Goal: Information Seeking & Learning: Check status

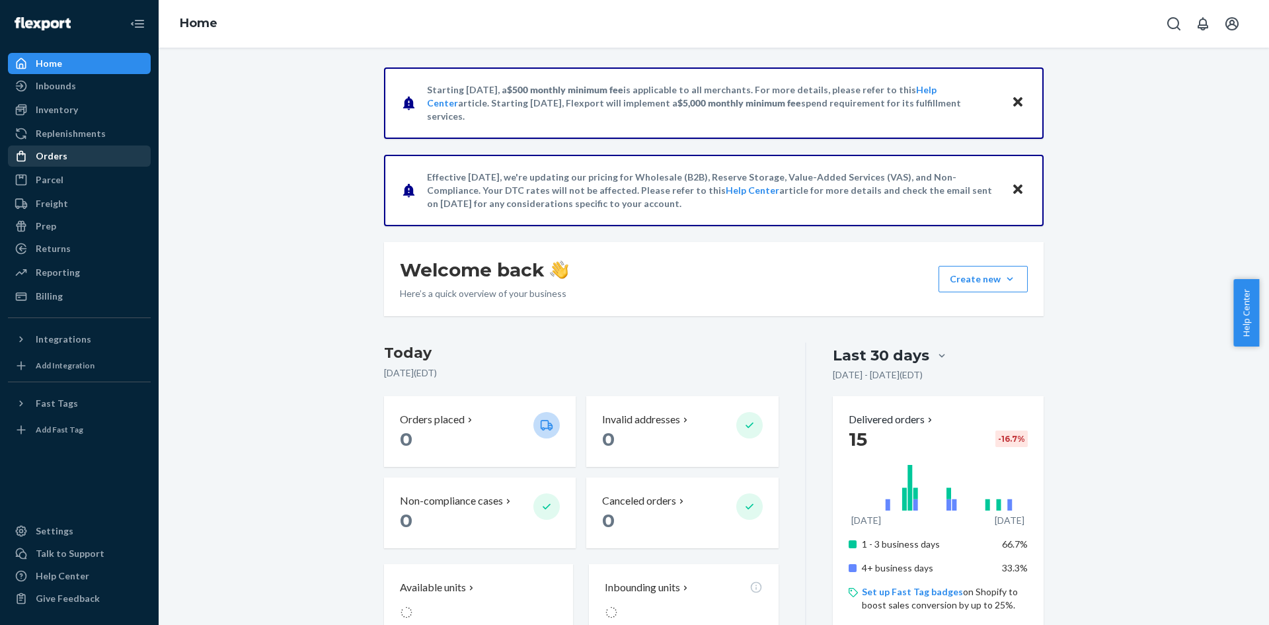
click at [53, 156] on div "Orders" at bounding box center [52, 155] width 32 height 13
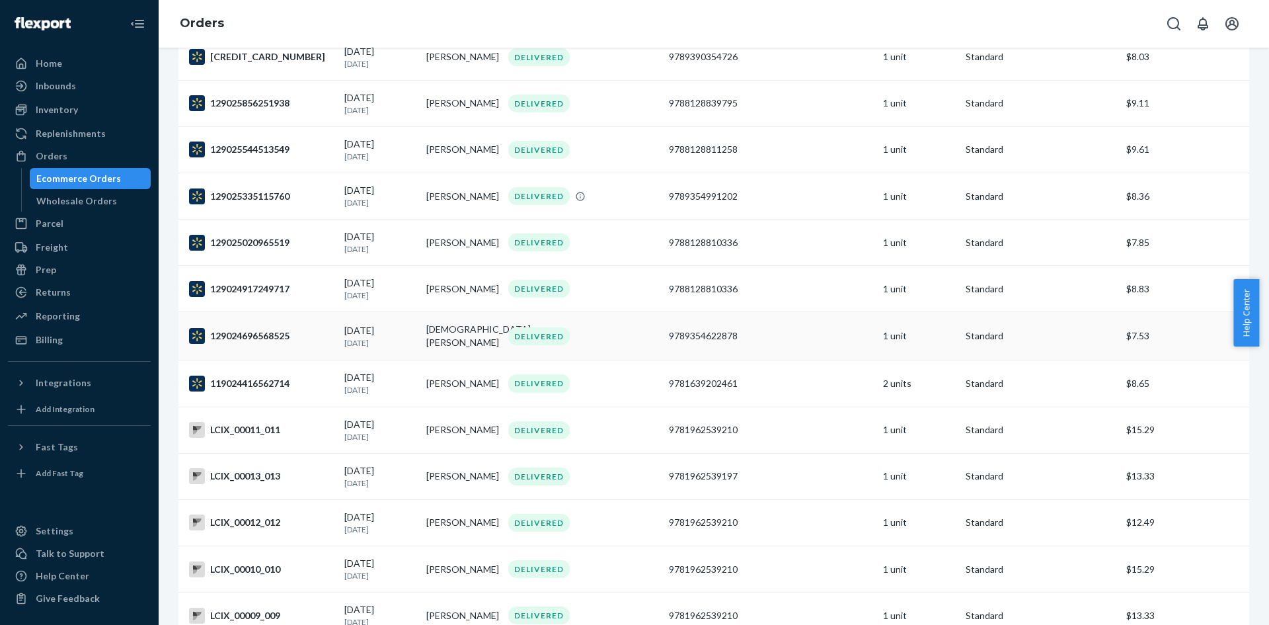
scroll to position [264, 0]
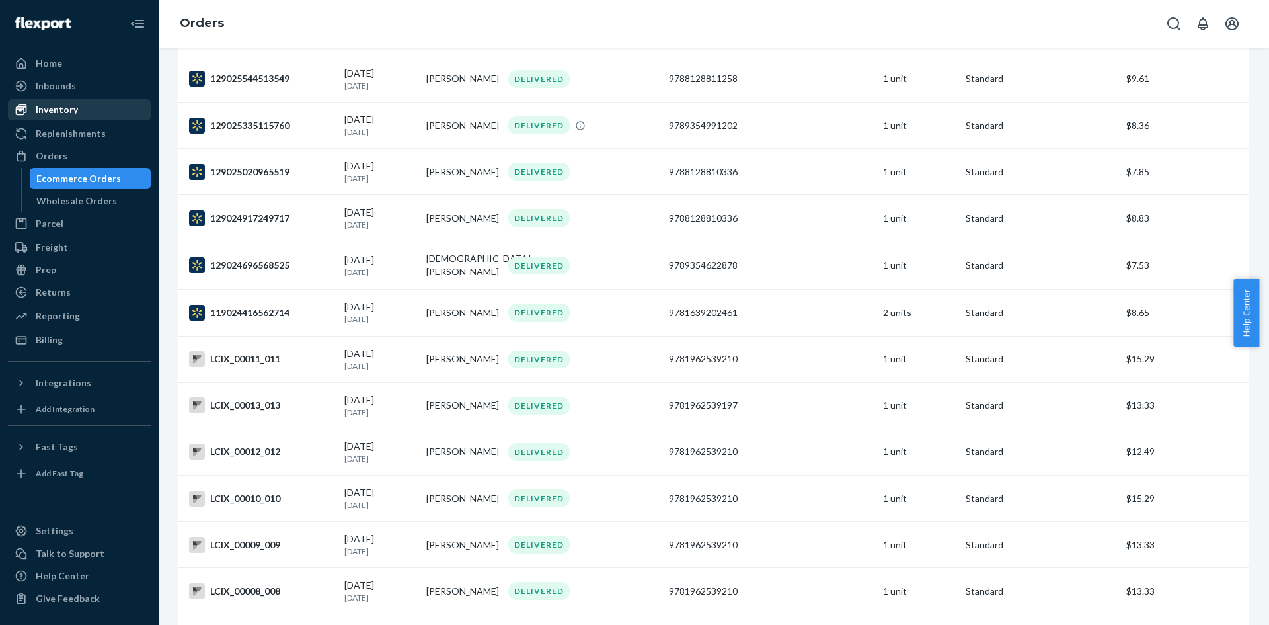
click at [58, 105] on div "Inventory" at bounding box center [57, 109] width 42 height 13
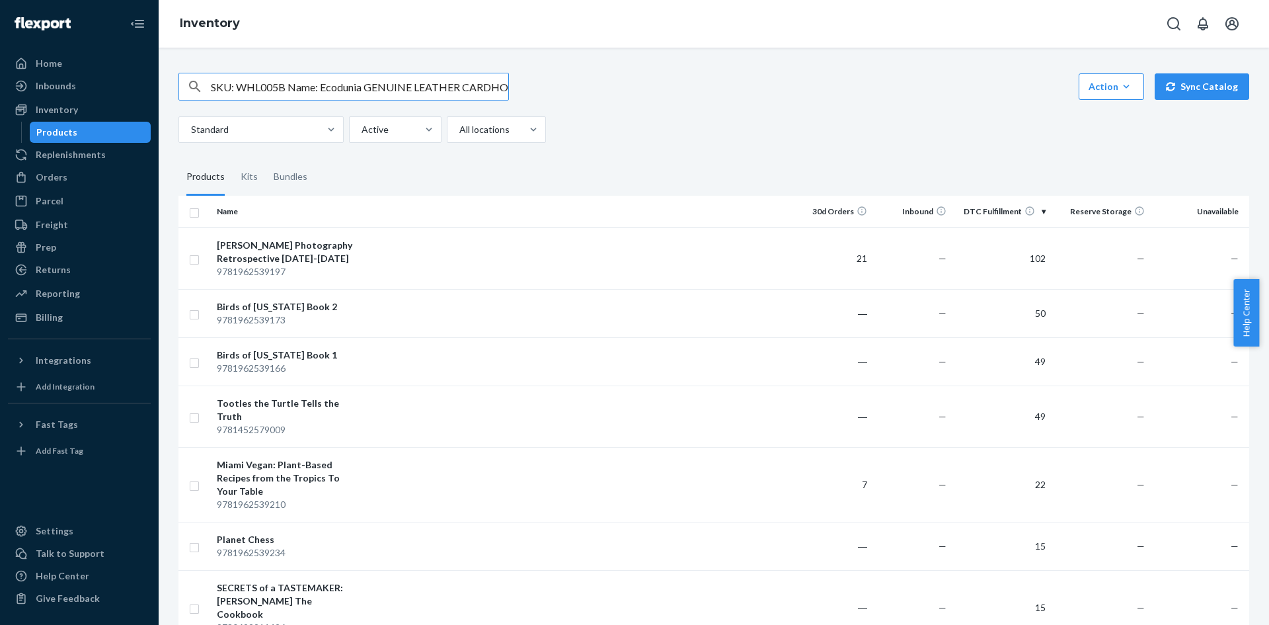
scroll to position [0, 107]
drag, startPoint x: 211, startPoint y: 88, endPoint x: 263, endPoint y: 88, distance: 52.2
click at [263, 88] on input "SKU: WHL005B Name: Ecodunia GENUINE LEATHER CARDHOLDER BLACK LEATHER" at bounding box center [359, 86] width 297 height 26
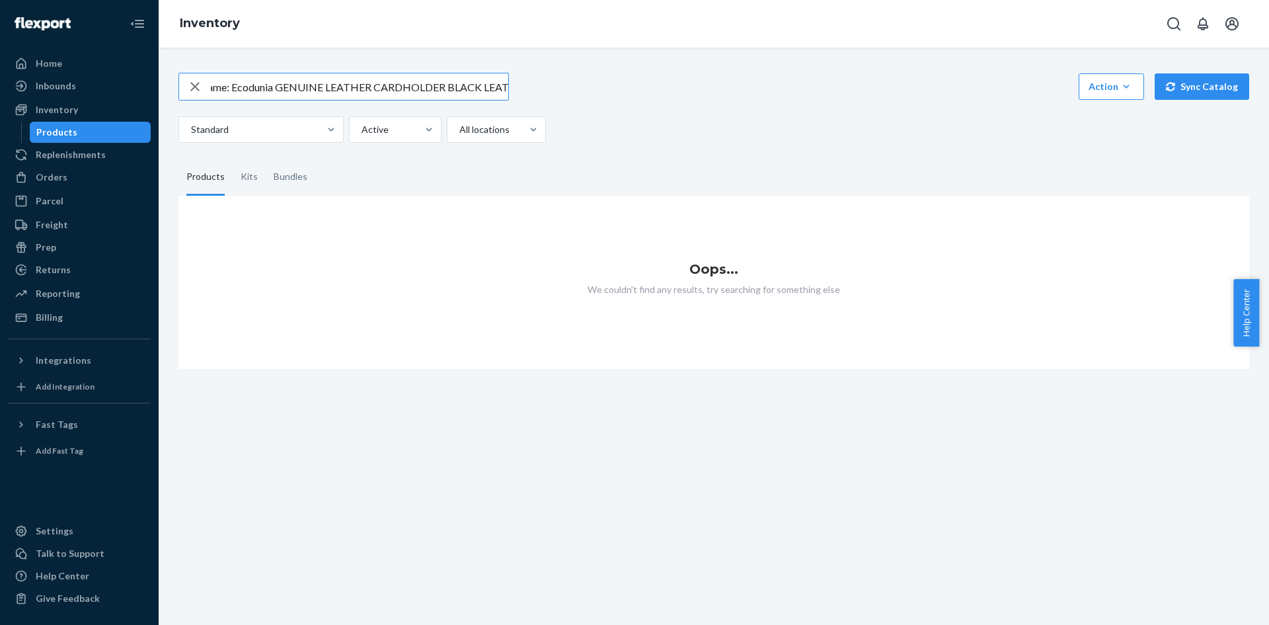
scroll to position [0, 108]
drag, startPoint x: 289, startPoint y: 86, endPoint x: 537, endPoint y: 84, distance: 248.5
click at [537, 84] on div "SKU: WHL005B Name: Ecodunia GENUINE LEATHER CARDHOLDER BLACK LEATHER Action Cre…" at bounding box center [713, 87] width 1071 height 28
drag, startPoint x: 238, startPoint y: 87, endPoint x: 186, endPoint y: 77, distance: 52.4
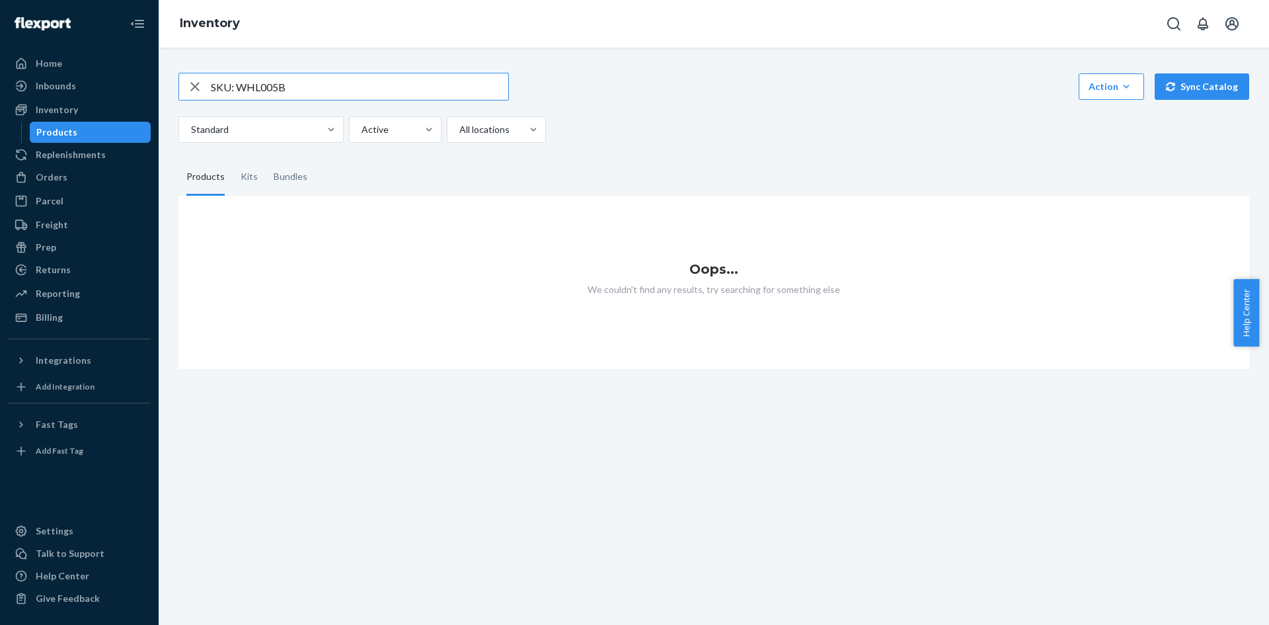
click at [186, 77] on div "SKU: WHL005B" at bounding box center [343, 86] width 329 height 26
type input "WHL005B"
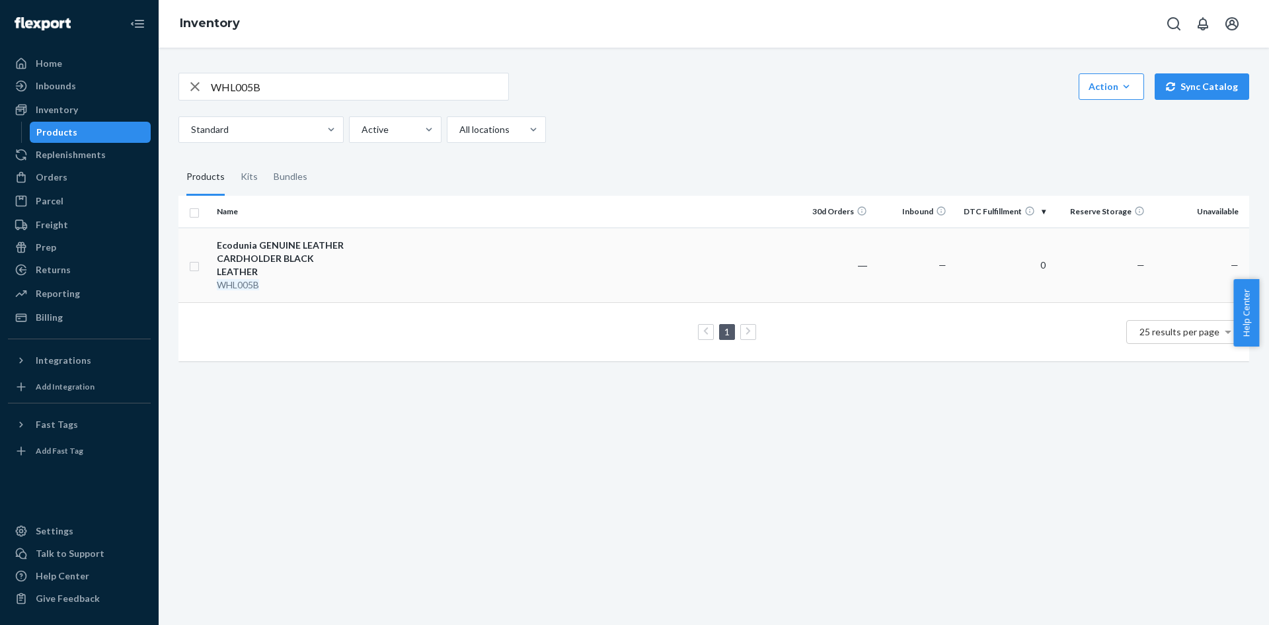
click at [321, 278] on div "WHL005B" at bounding box center [286, 284] width 138 height 13
